Goal: Task Accomplishment & Management: Use online tool/utility

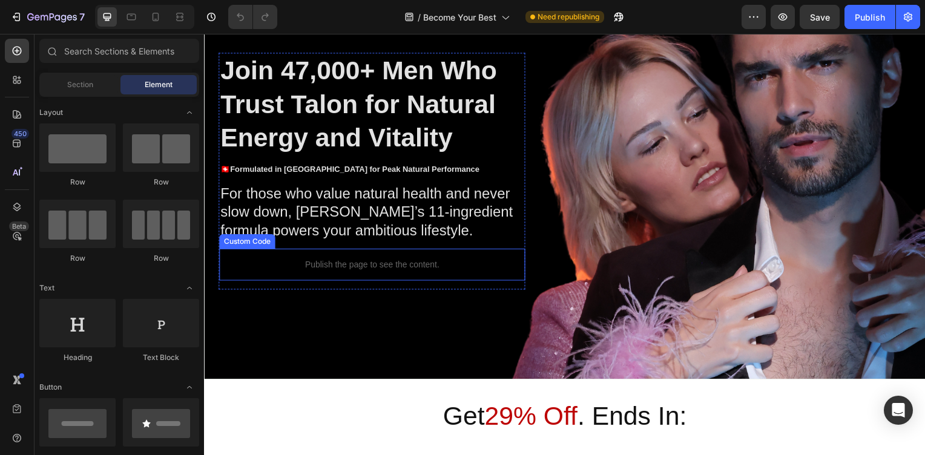
scroll to position [145, 0]
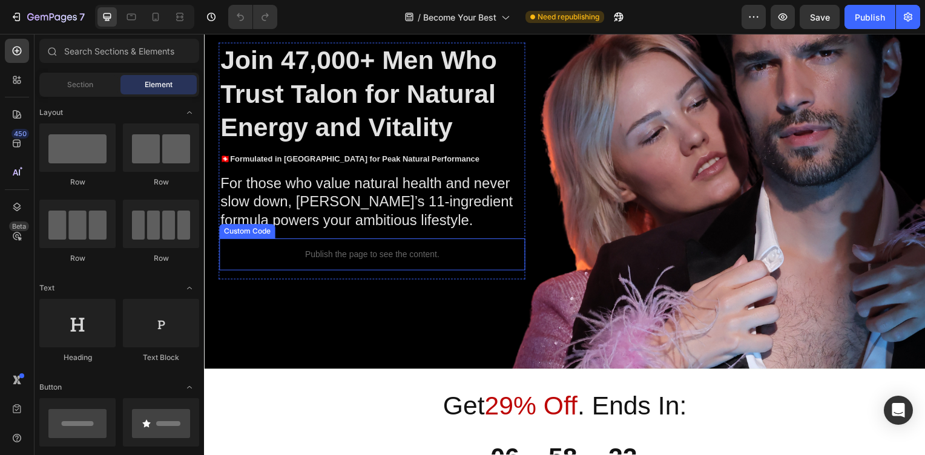
click at [341, 273] on div "Publish the page to see the content." at bounding box center [373, 256] width 308 height 32
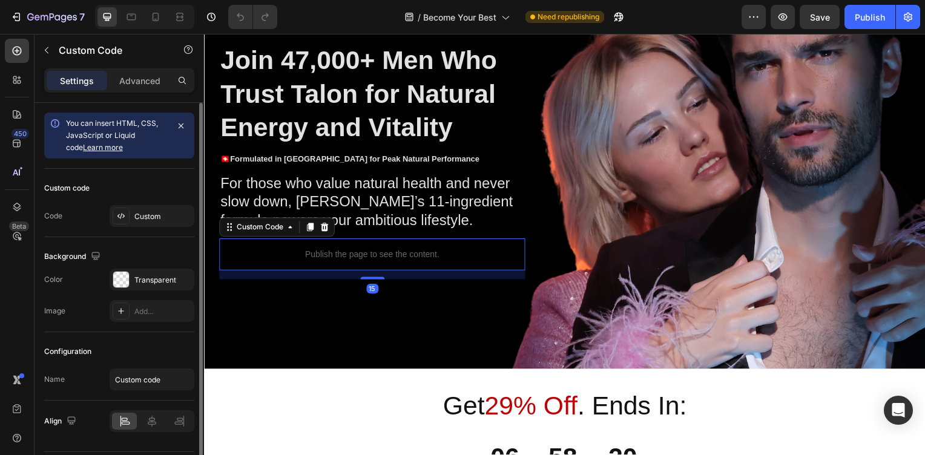
scroll to position [35, 0]
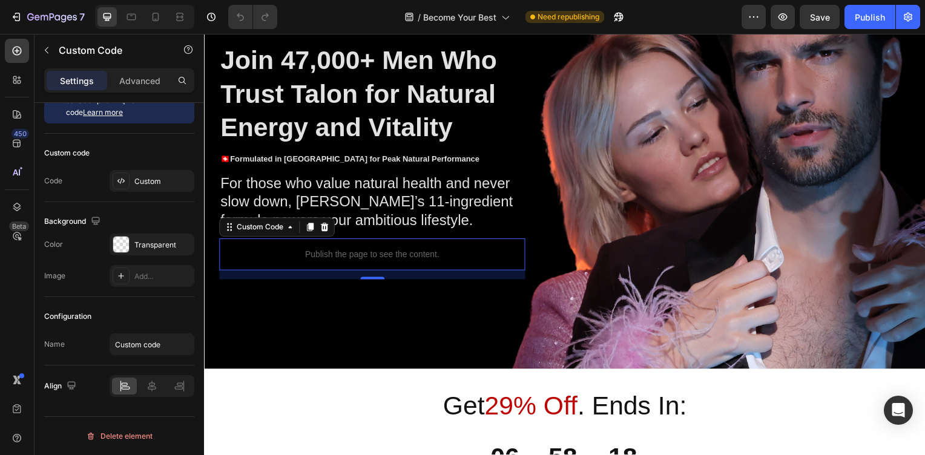
click at [359, 263] on p "Publish the page to see the content." at bounding box center [373, 256] width 308 height 13
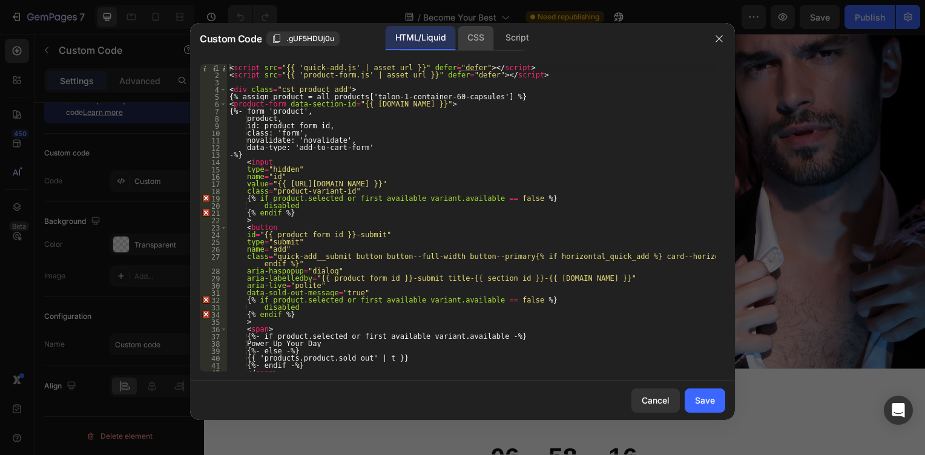
click at [496, 43] on div "CSS" at bounding box center [517, 38] width 42 height 24
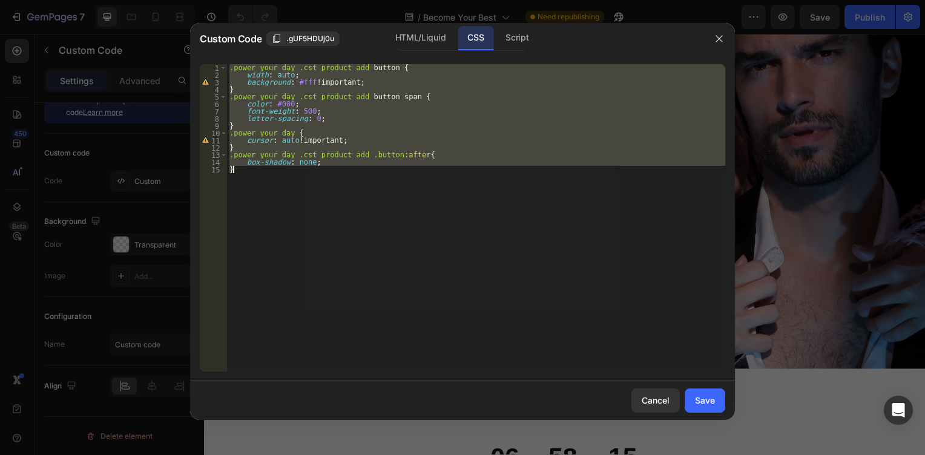
click at [330, 114] on div ".power_your_day .cst_product_add button { width : auto ; background : #fff !imp…" at bounding box center [476, 218] width 498 height 308
type textarea "font-weight: 500;"
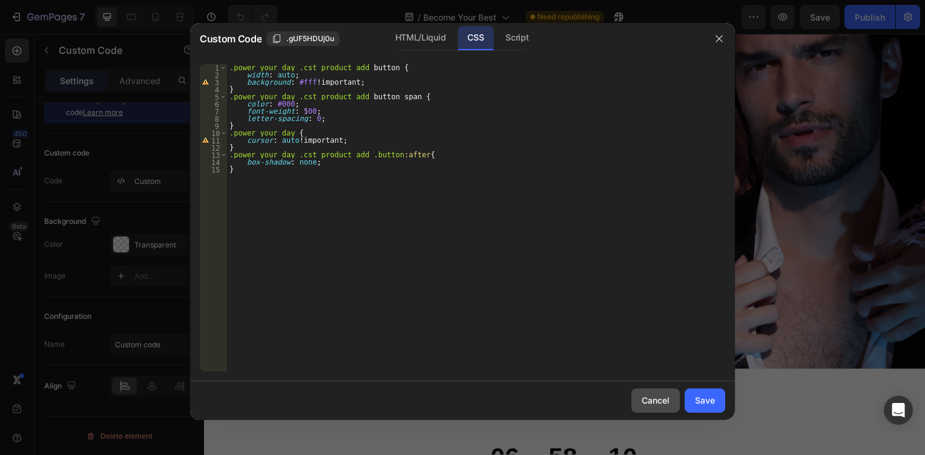
click at [653, 398] on div "Cancel" at bounding box center [656, 400] width 28 height 13
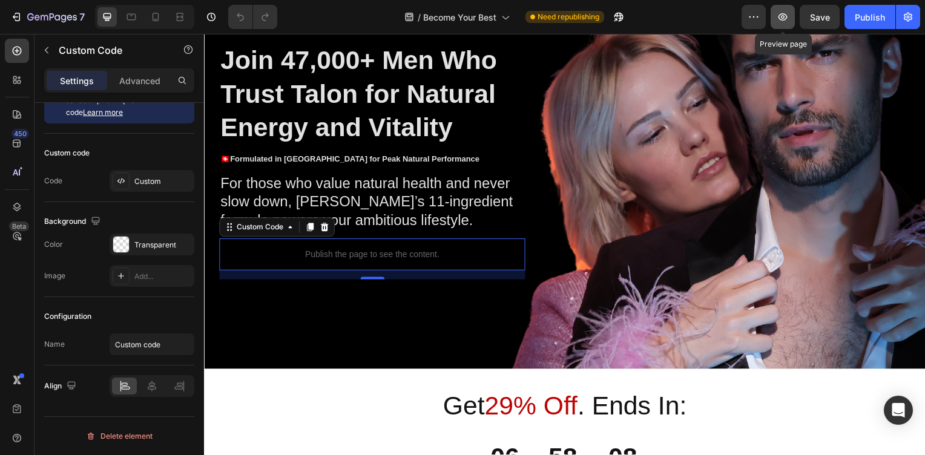
click at [782, 15] on icon "button" at bounding box center [783, 17] width 12 height 12
click at [402, 263] on p "Publish the page to see the content." at bounding box center [373, 256] width 308 height 13
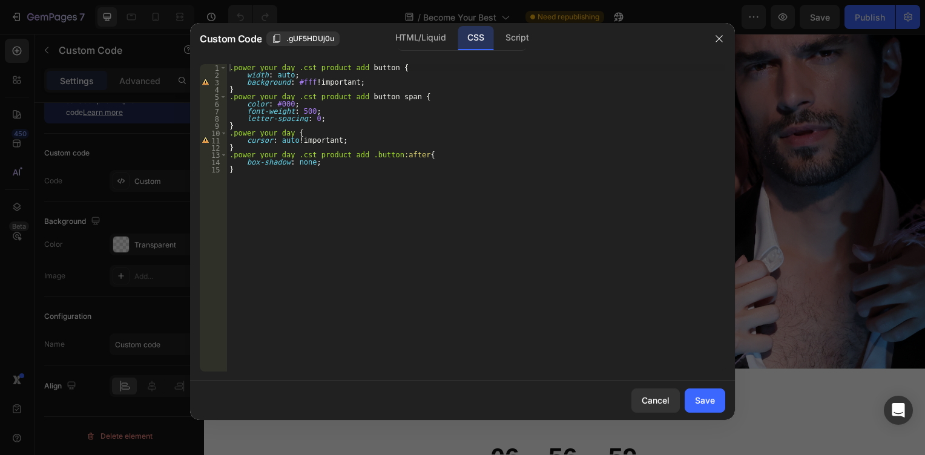
type textarea "background: #fff !important;"
click at [357, 83] on div ".power_your_day .cst_product_add button { width : auto ; background : #fff !imp…" at bounding box center [476, 225] width 498 height 322
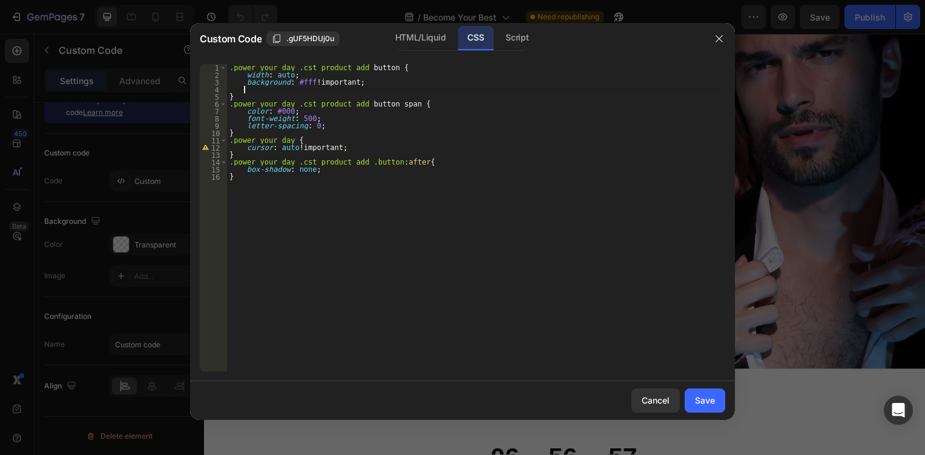
scroll to position [0, 1]
paste textarea "padding: .8rem 2rem;"
type textarea "padding: .8rem 2rem;"
click at [691, 401] on button "Save" at bounding box center [705, 401] width 41 height 24
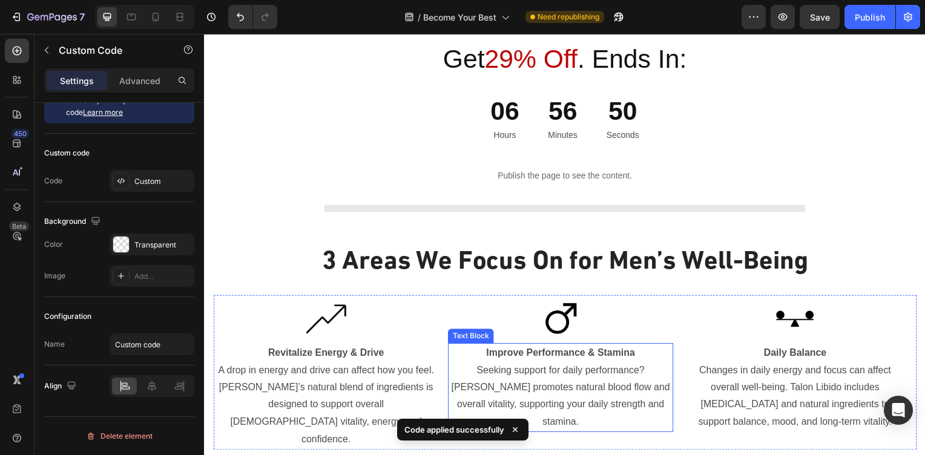
scroll to position [509, 0]
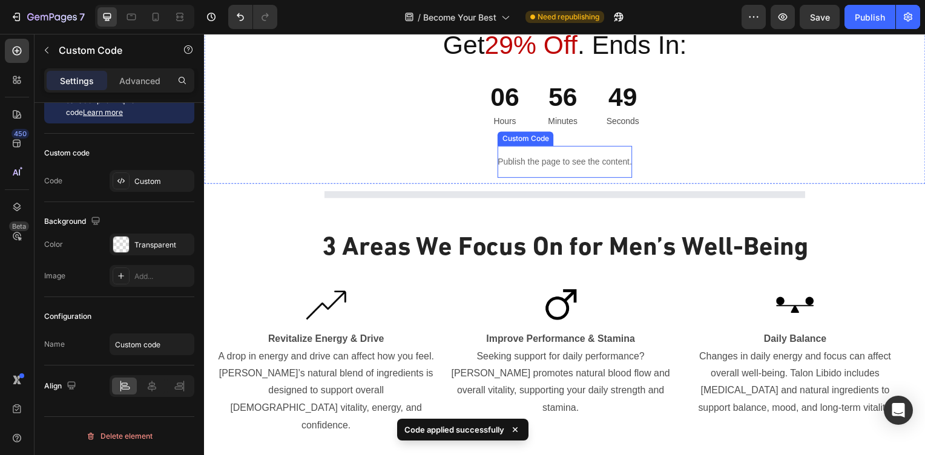
click at [537, 166] on p "Publish the page to see the content." at bounding box center [567, 163] width 135 height 13
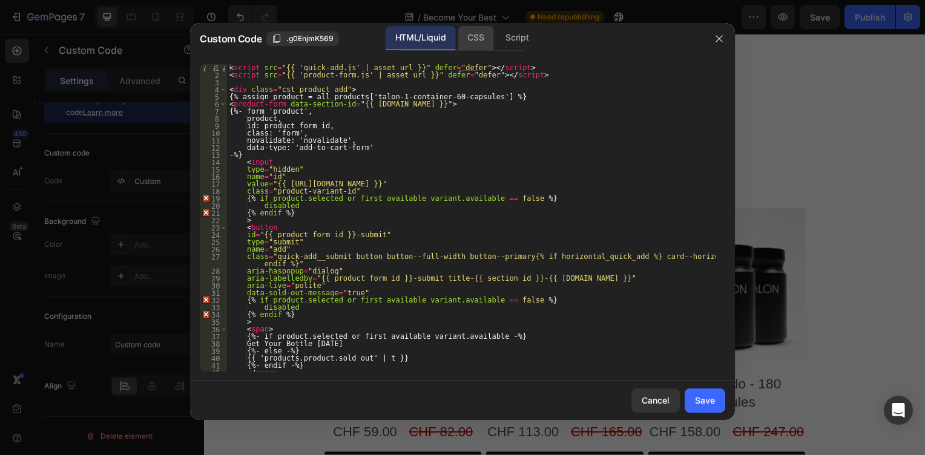
click at [496, 40] on div "CSS" at bounding box center [517, 38] width 42 height 24
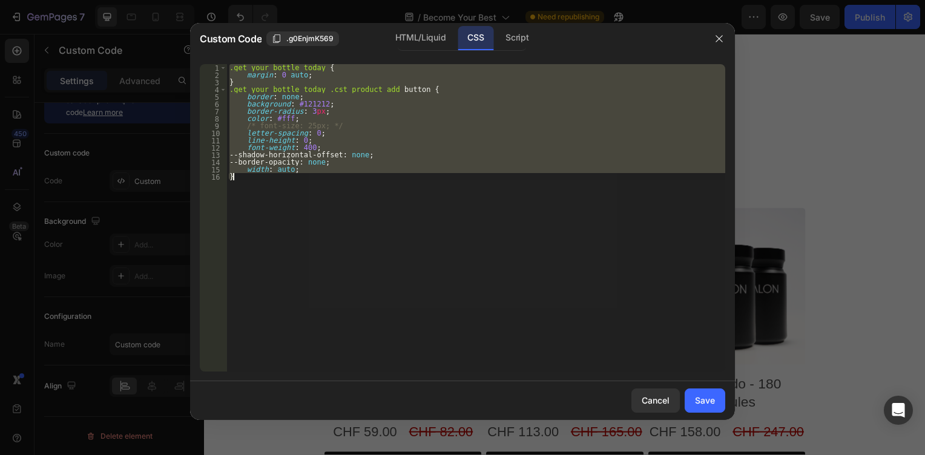
click at [317, 170] on div ".get_your_bottle_today { margin : 0 auto ; } .get_your_bottle_today .cst_produc…" at bounding box center [476, 218] width 498 height 308
type textarea "width: auto;"
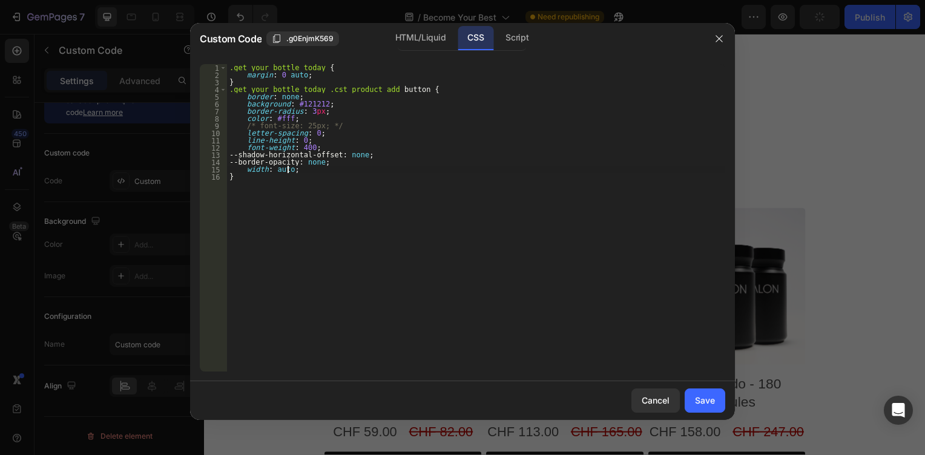
scroll to position [0, 1]
paste textarea "padding: .8rem 2rem;"
type textarea "padding: .8rem 2rem;"
click at [709, 404] on div "Save" at bounding box center [705, 400] width 20 height 13
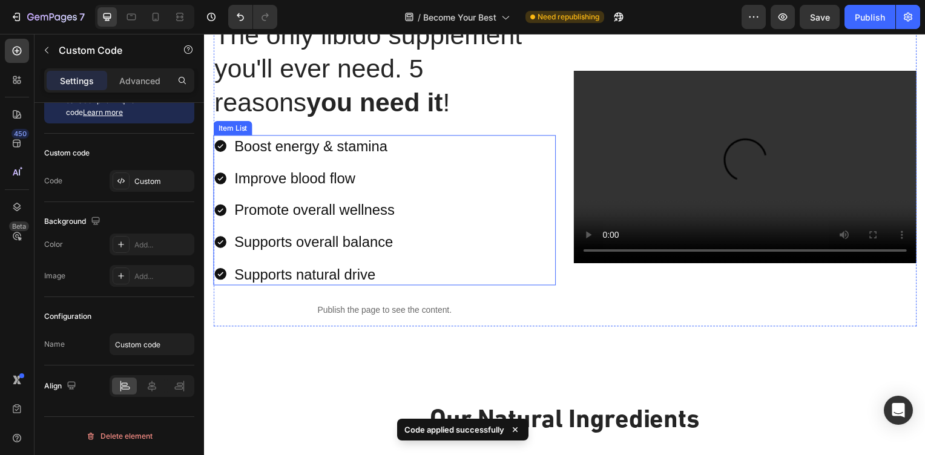
scroll to position [1381, 0]
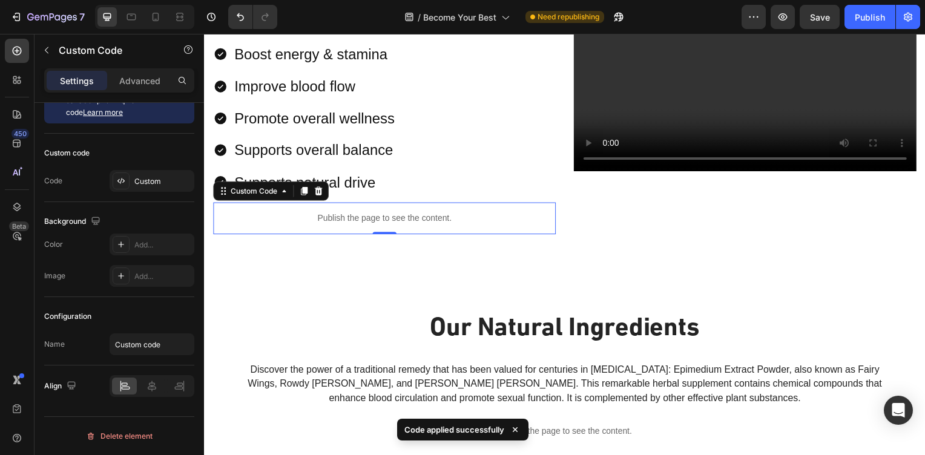
click at [357, 211] on div "Publish the page to see the content." at bounding box center [385, 220] width 345 height 32
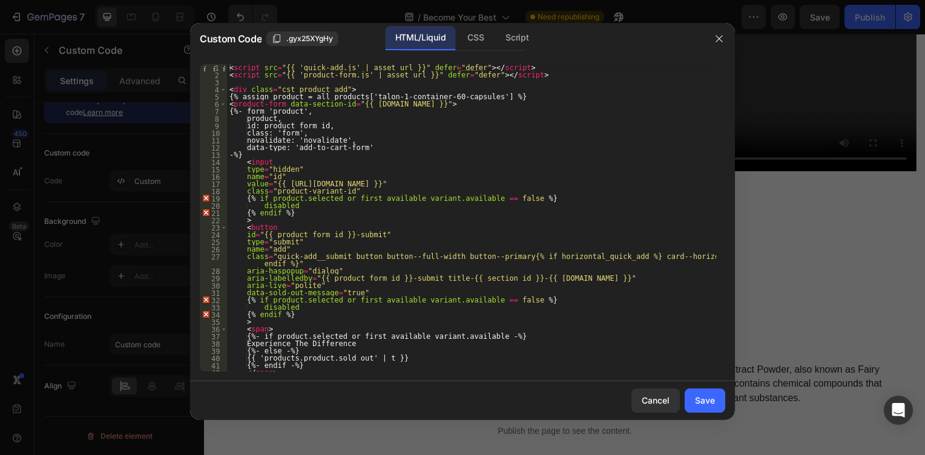
scroll to position [0, 0]
click at [496, 46] on div "CSS" at bounding box center [517, 38] width 42 height 24
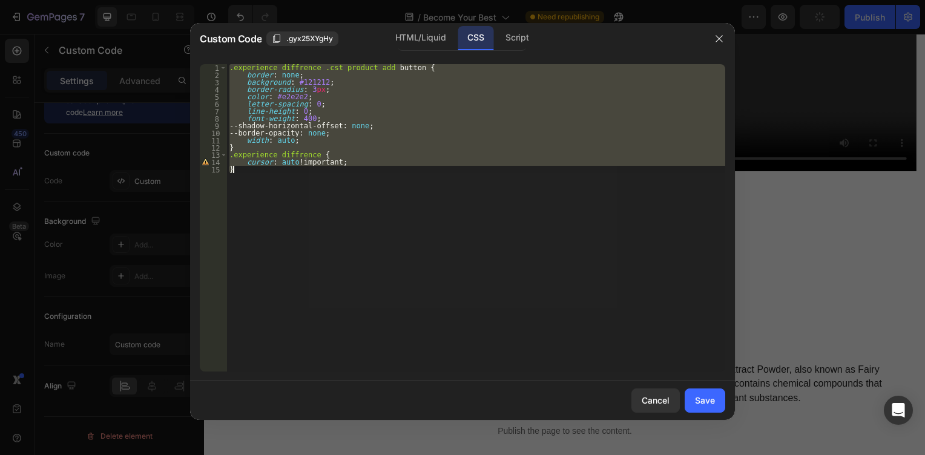
click at [384, 73] on div ".experience_diffrence .cst_product_add button { border : none ; background : #1…" at bounding box center [476, 218] width 498 height 308
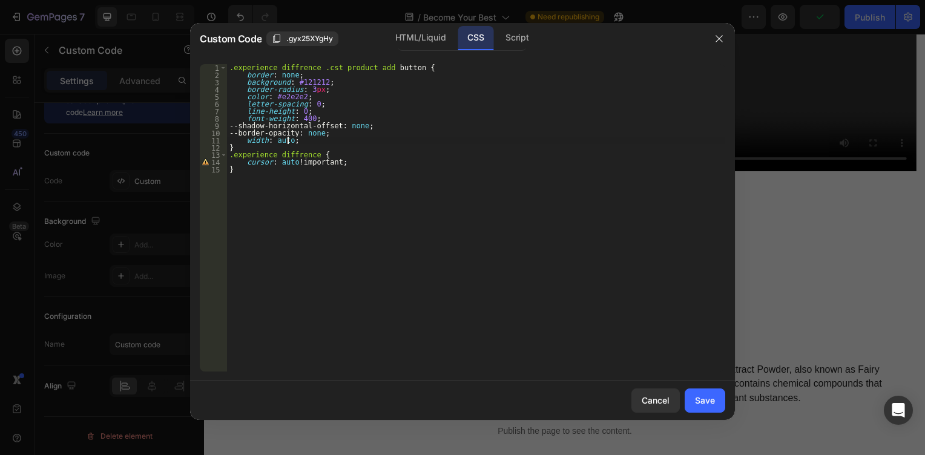
click at [302, 139] on div ".experience_diffrence .cst_product_add button { border : none ; background : #1…" at bounding box center [476, 225] width 498 height 322
type textarea "width: auto;"
paste textarea "padding: .8rem 2rem;"
type textarea "padding: .8rem 2rem;"
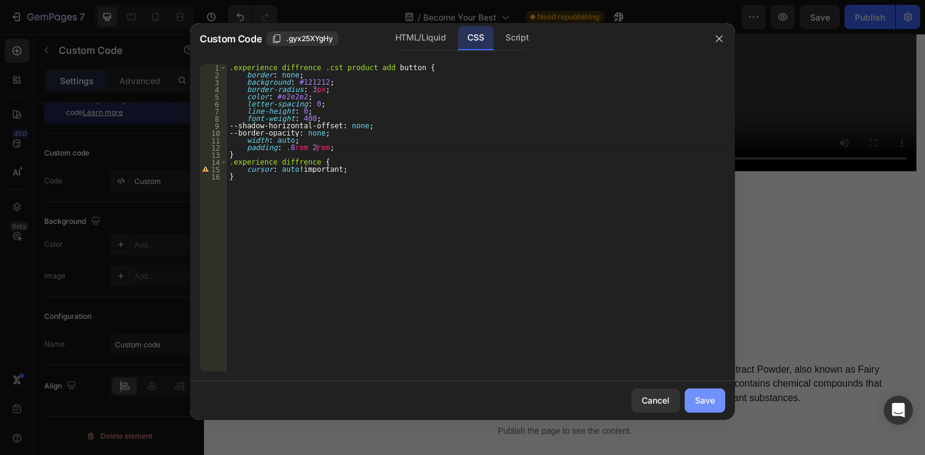
click at [710, 405] on div "Save" at bounding box center [705, 400] width 20 height 13
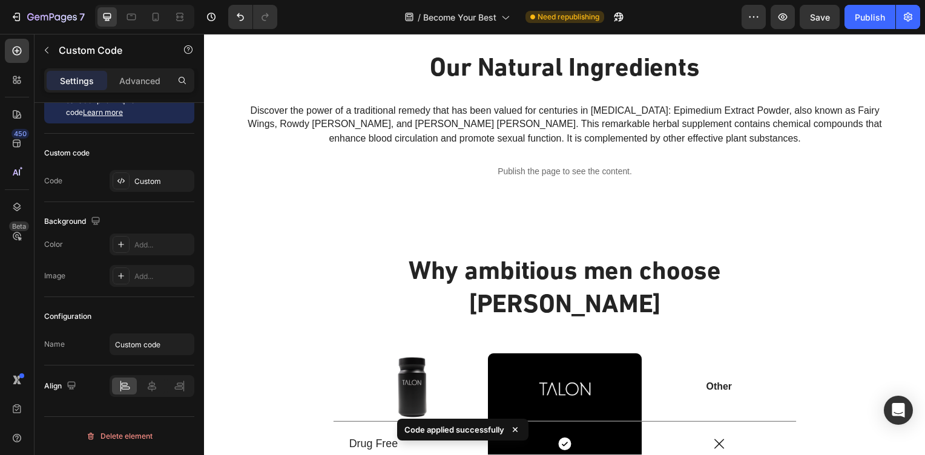
scroll to position [1599, 0]
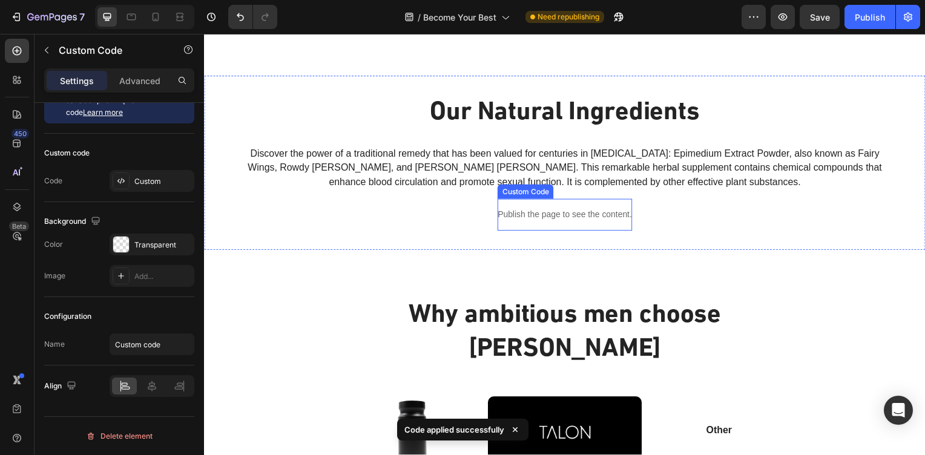
click at [528, 212] on p "Publish the page to see the content." at bounding box center [567, 216] width 135 height 13
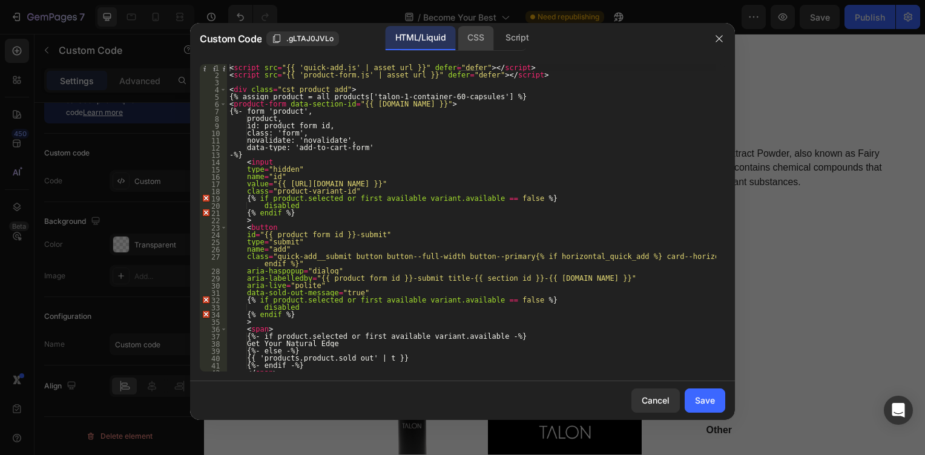
click at [496, 36] on div "CSS" at bounding box center [517, 38] width 42 height 24
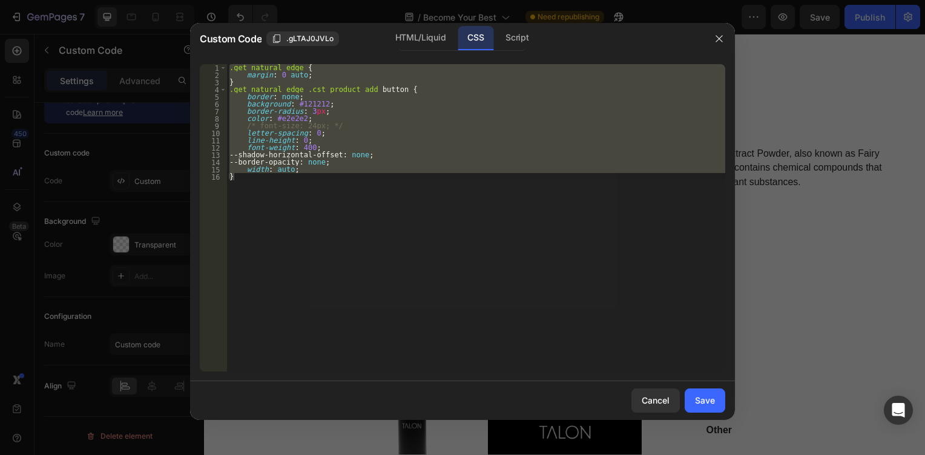
click at [328, 165] on div ".get_natural_edge { margin : 0 auto ; } .get_natural_edge .cst_product_add butt…" at bounding box center [476, 218] width 498 height 308
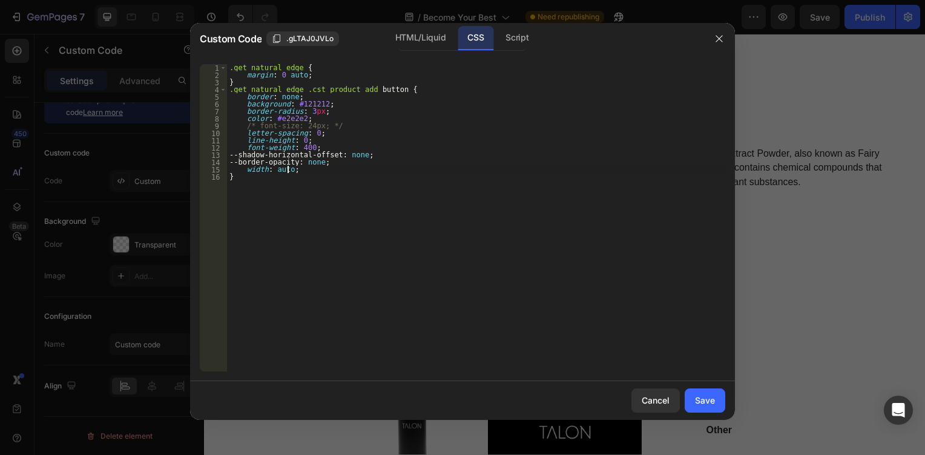
click at [311, 169] on div ".get_natural_edge { margin : 0 auto ; } .get_natural_edge .cst_product_add butt…" at bounding box center [476, 225] width 498 height 322
type textarea "width: auto;"
paste textarea "padding: .8rem 2rem;"
type textarea "padding: .8rem 2rem;"
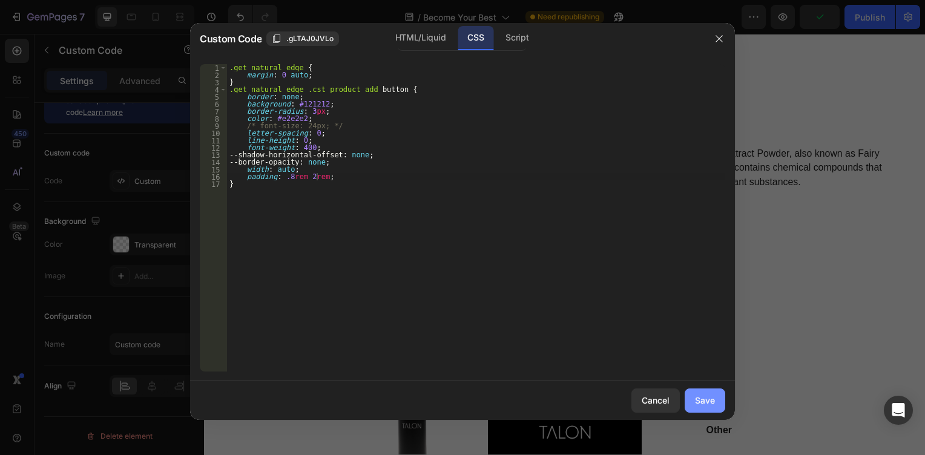
click at [697, 403] on div "Save" at bounding box center [705, 400] width 20 height 13
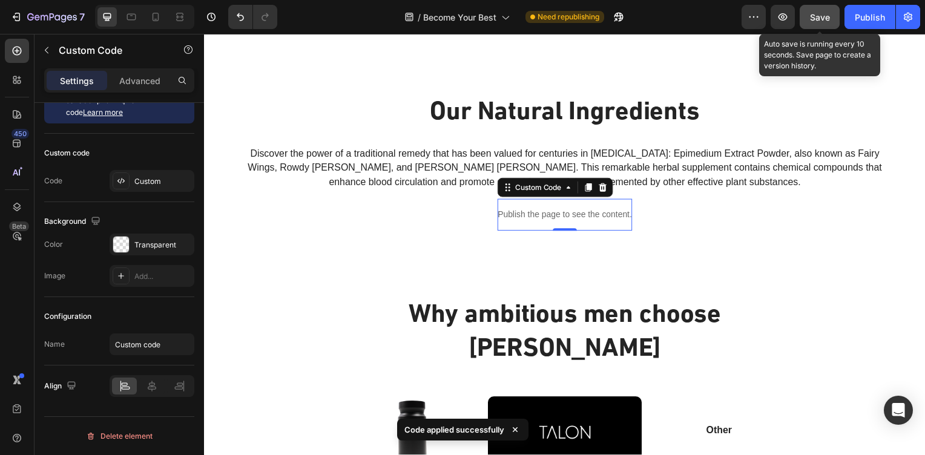
click at [813, 16] on span "Save" at bounding box center [820, 17] width 20 height 10
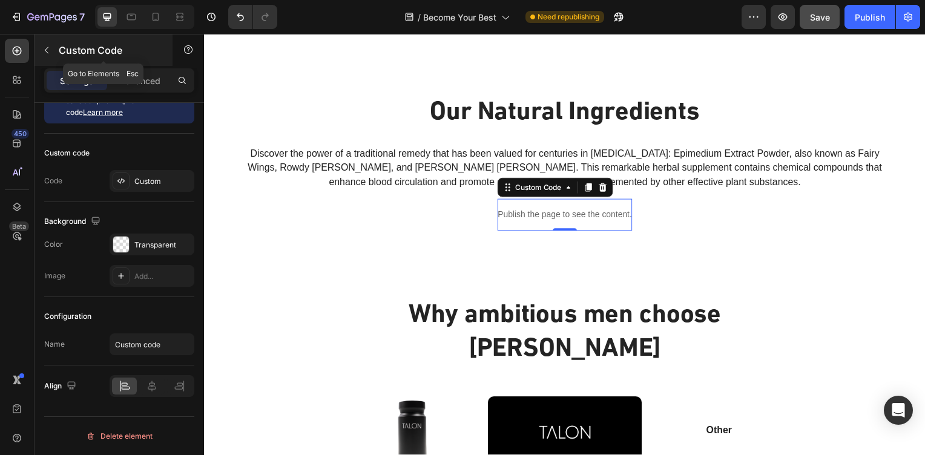
click at [46, 56] on button "button" at bounding box center [46, 50] width 19 height 19
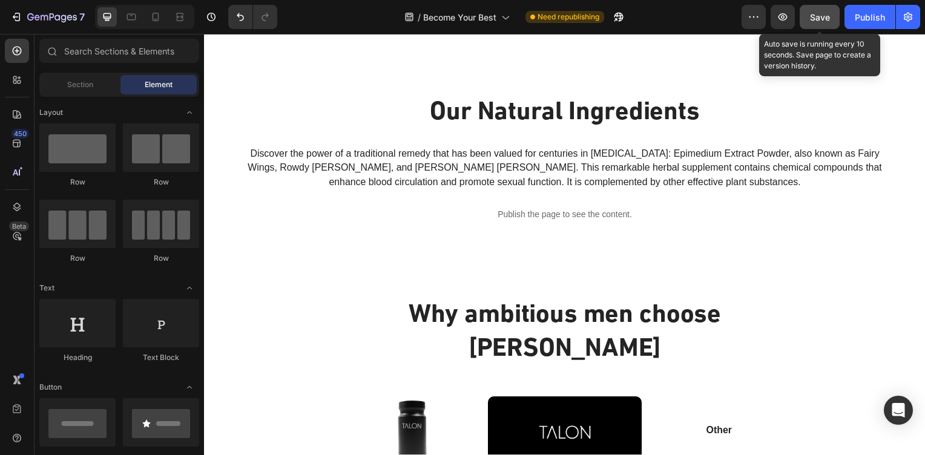
click at [817, 16] on span "Save" at bounding box center [820, 17] width 20 height 10
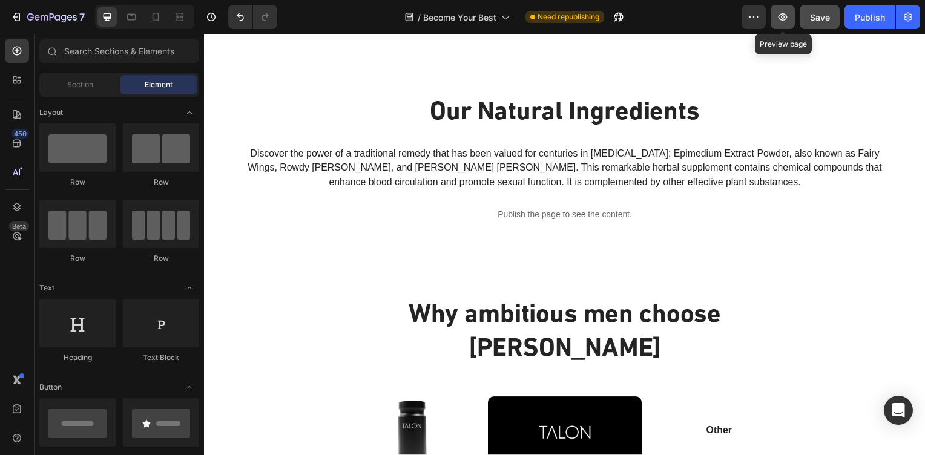
drag, startPoint x: 785, startPoint y: 28, endPoint x: 779, endPoint y: 14, distance: 15.0
click at [779, 14] on button "button" at bounding box center [783, 17] width 24 height 24
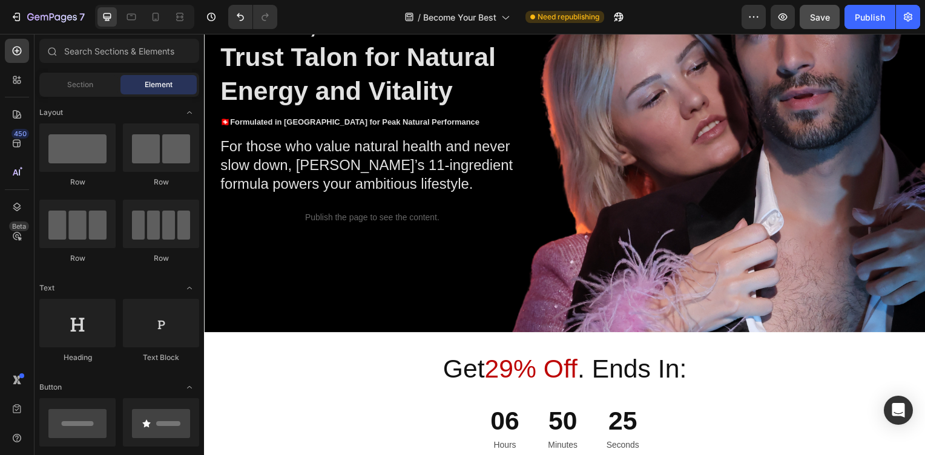
scroll to position [145, 0]
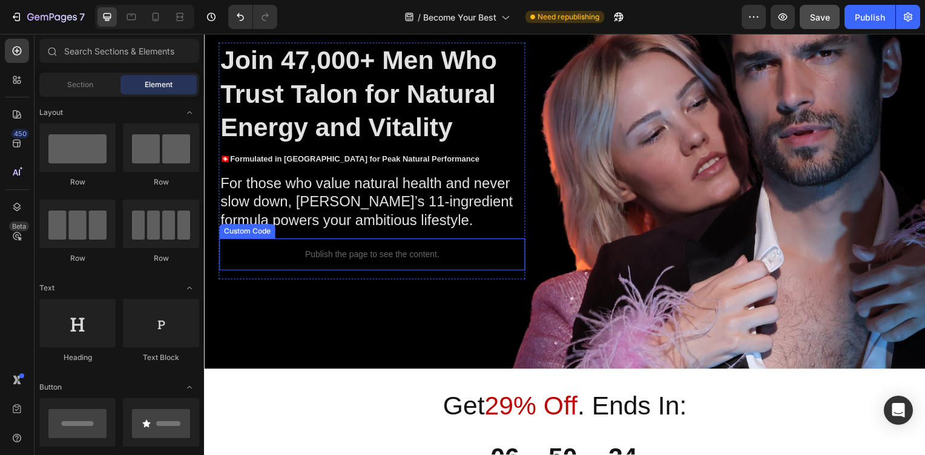
click at [352, 263] on p "Publish the page to see the content." at bounding box center [373, 256] width 308 height 13
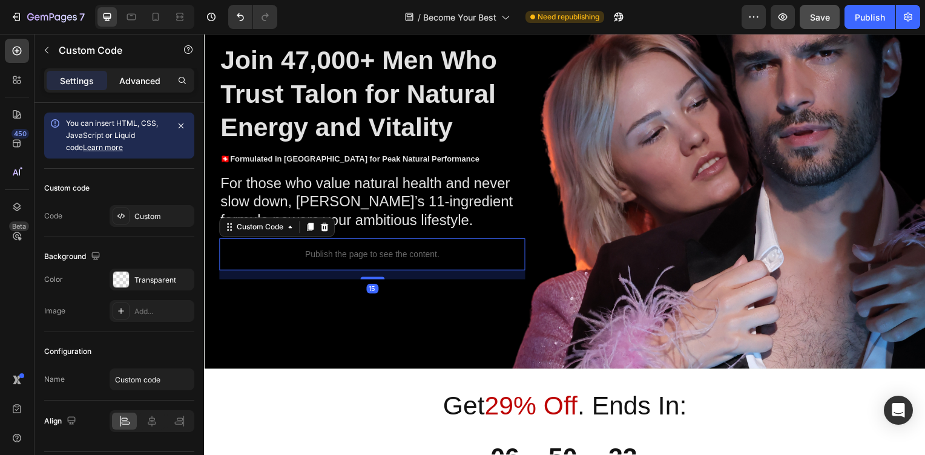
click at [155, 88] on div "Advanced" at bounding box center [140, 80] width 61 height 19
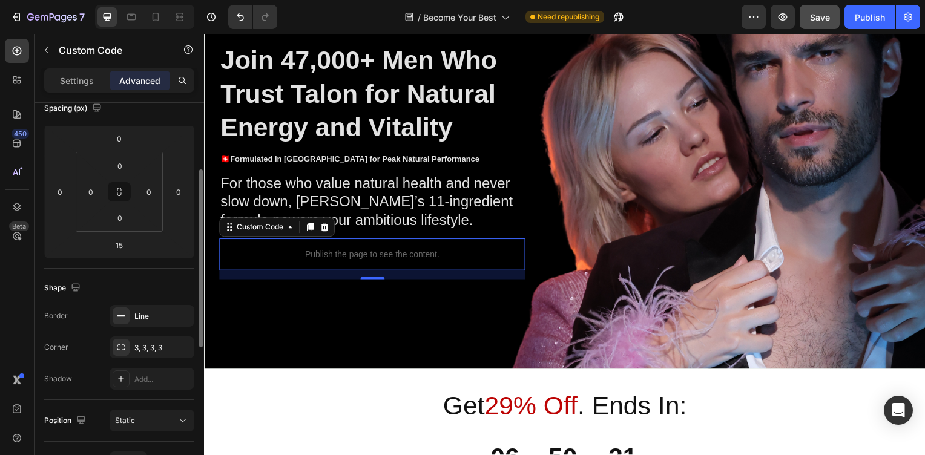
scroll to position [218, 0]
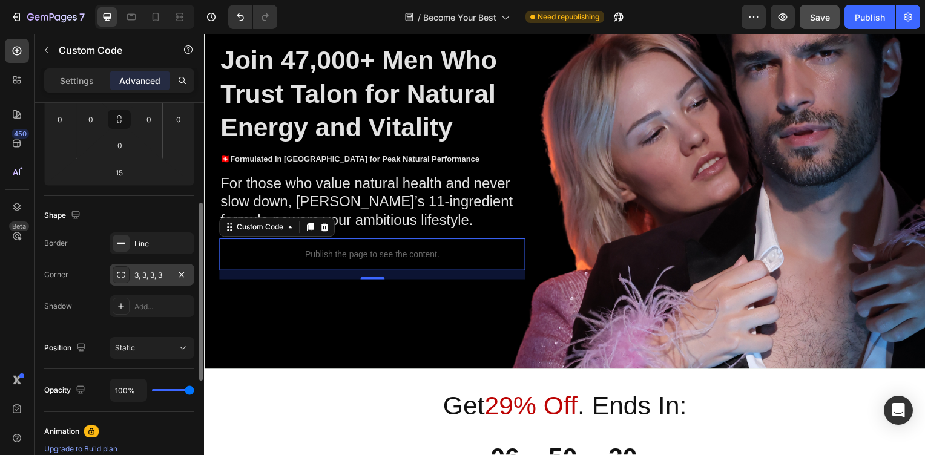
click at [152, 282] on div "3, 3, 3, 3" at bounding box center [152, 275] width 85 height 22
click at [136, 202] on div "Shape Border Line Corner 3, 3, 3, 3 Shadow Add..." at bounding box center [119, 261] width 150 height 131
